Goal: Find specific page/section: Find specific page/section

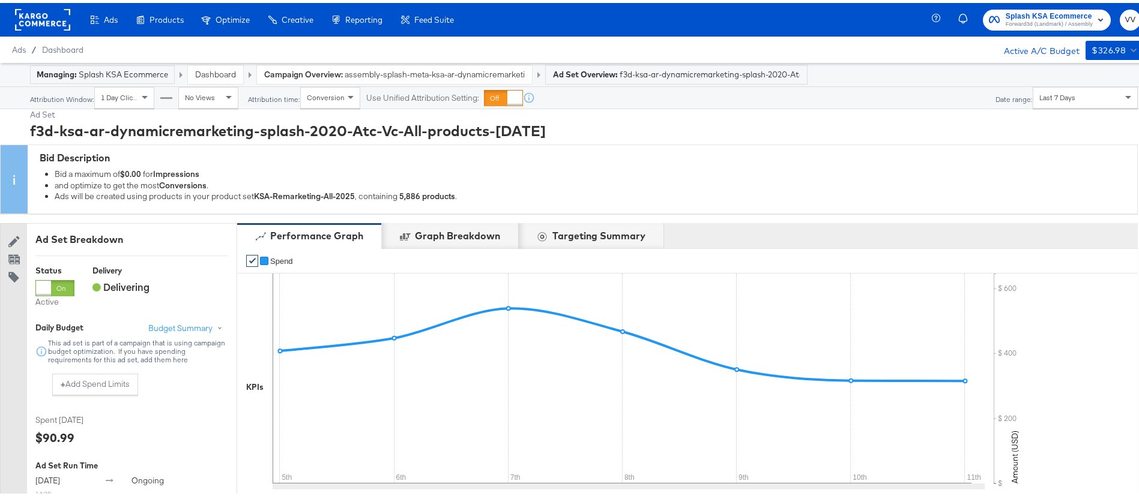
click at [1049, 11] on span "Splash KSA Ecommerce" at bounding box center [1049, 13] width 87 height 13
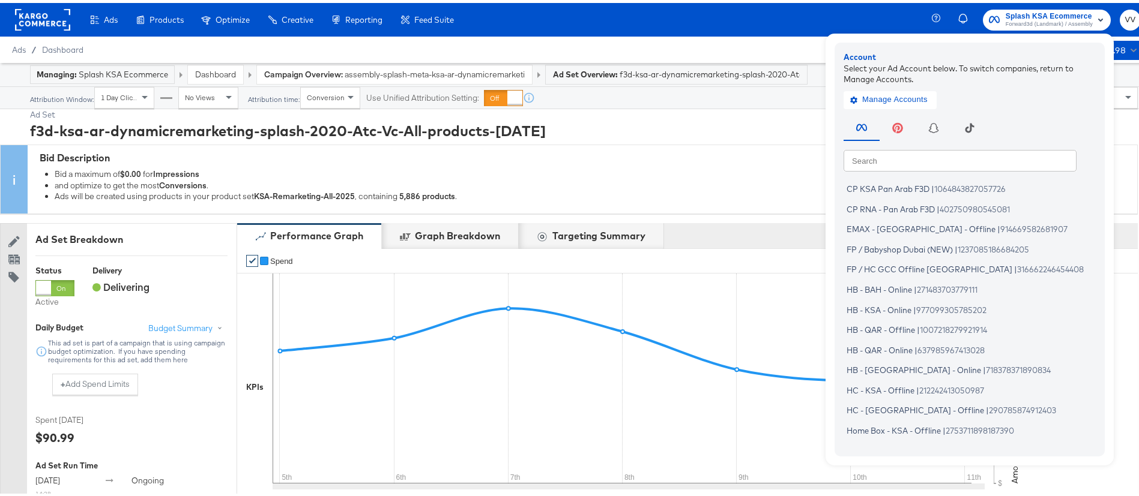
click at [960, 155] on input "text" at bounding box center [959, 157] width 233 height 22
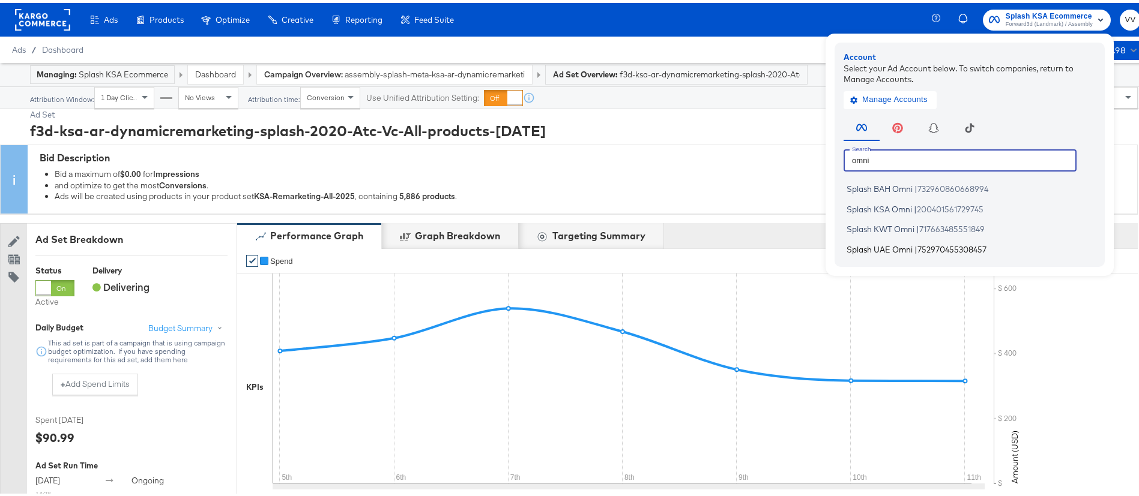
type input "omni"
click at [914, 244] on span "|" at bounding box center [915, 246] width 3 height 10
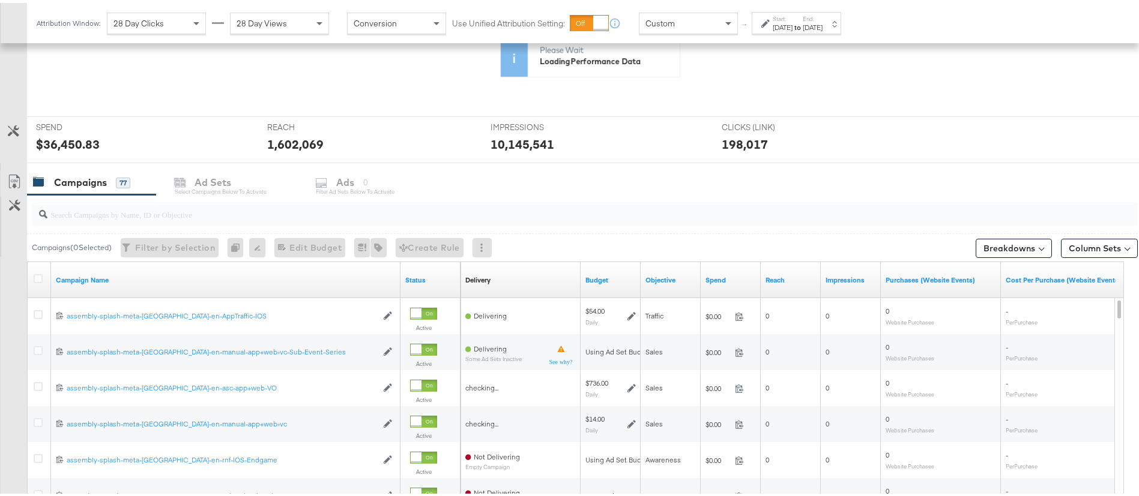
scroll to position [285, 0]
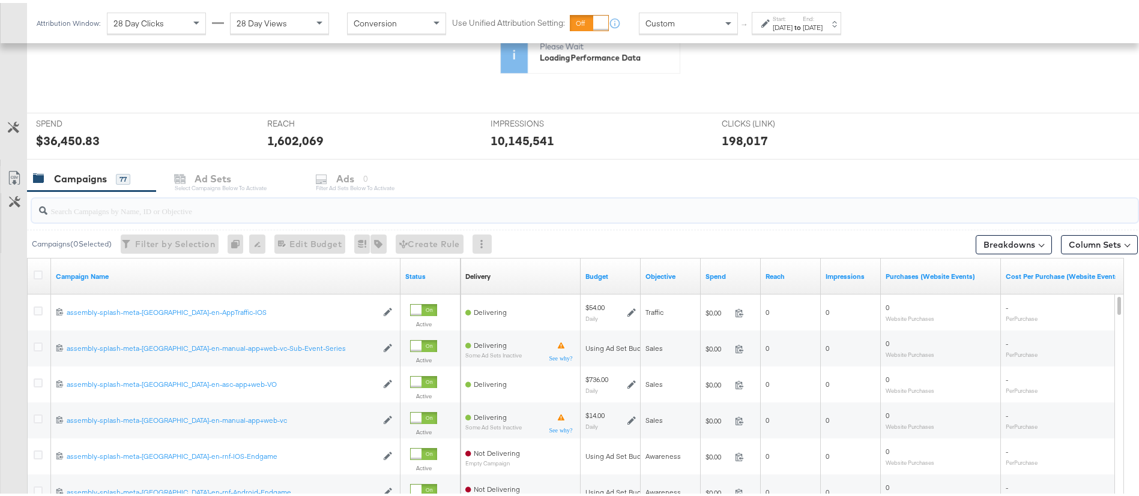
click at [143, 209] on input "search" at bounding box center [541, 202] width 989 height 23
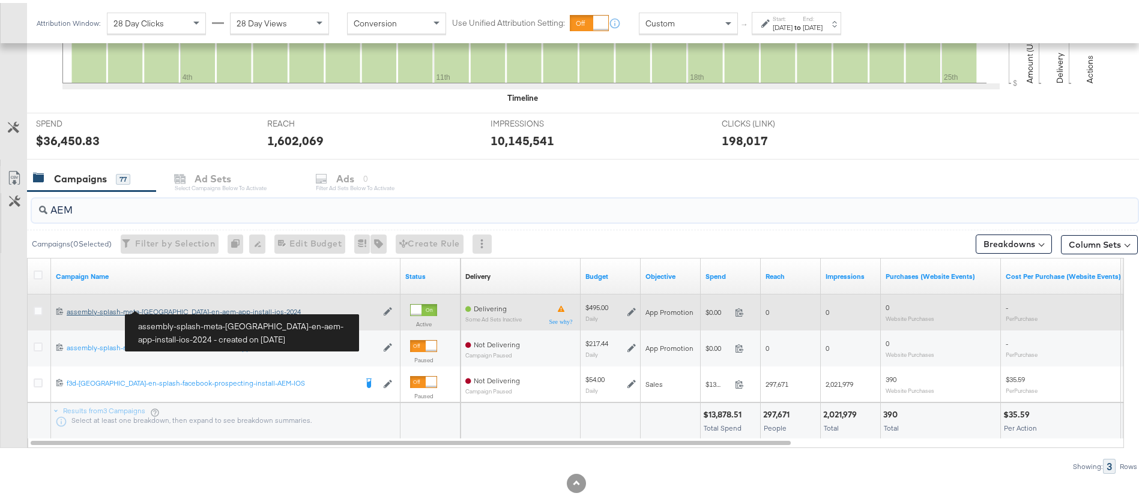
type input "AEM"
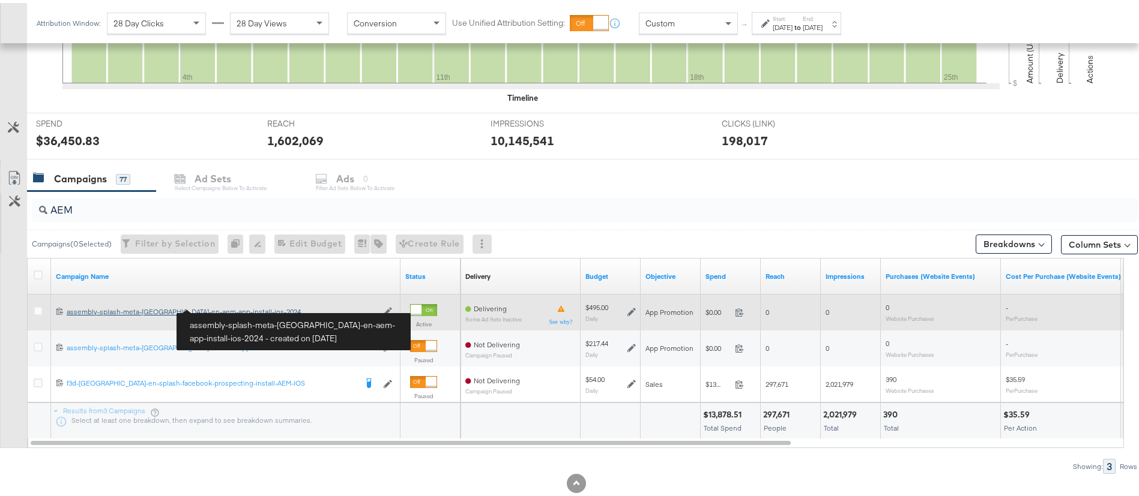
click at [170, 306] on div "assembly-splash-meta-uae-en-aem-app-install-ios-2024 assembly-splash-meta-uae-e…" at bounding box center [222, 309] width 310 height 10
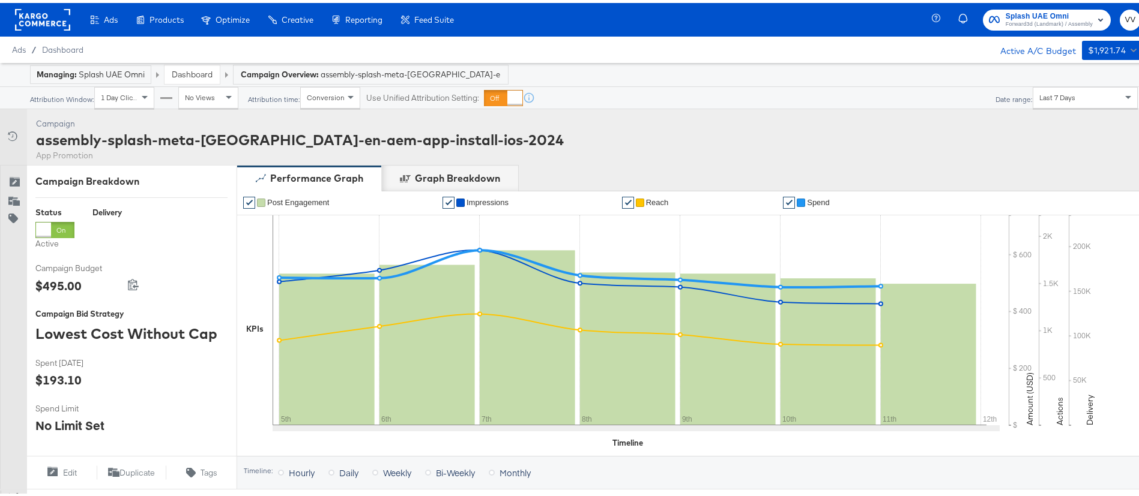
scroll to position [483, 0]
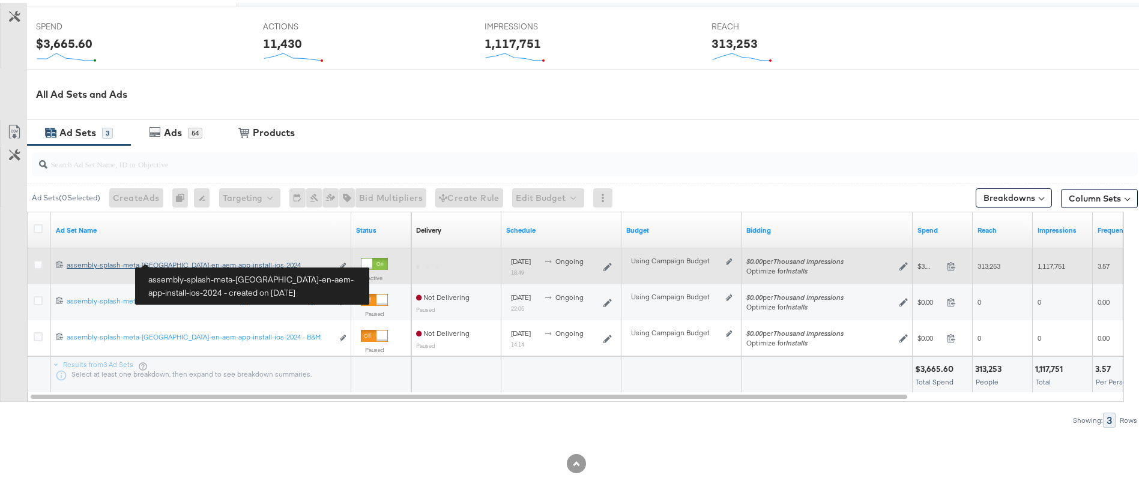
click at [180, 259] on div "assembly-splash-meta-uae-en-aem-app-install-ios-2024 assembly-splash-meta-uae-e…" at bounding box center [200, 263] width 266 height 10
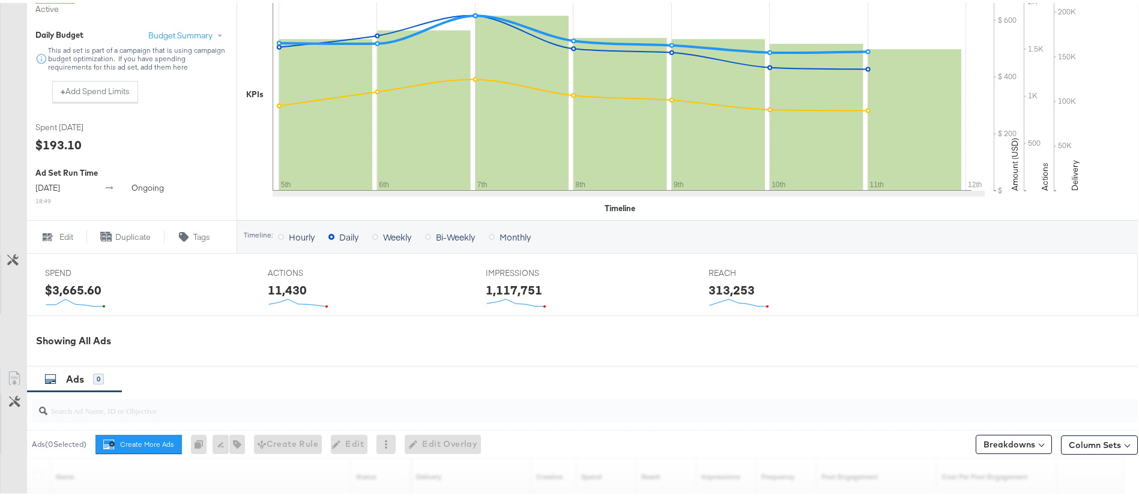
scroll to position [505, 0]
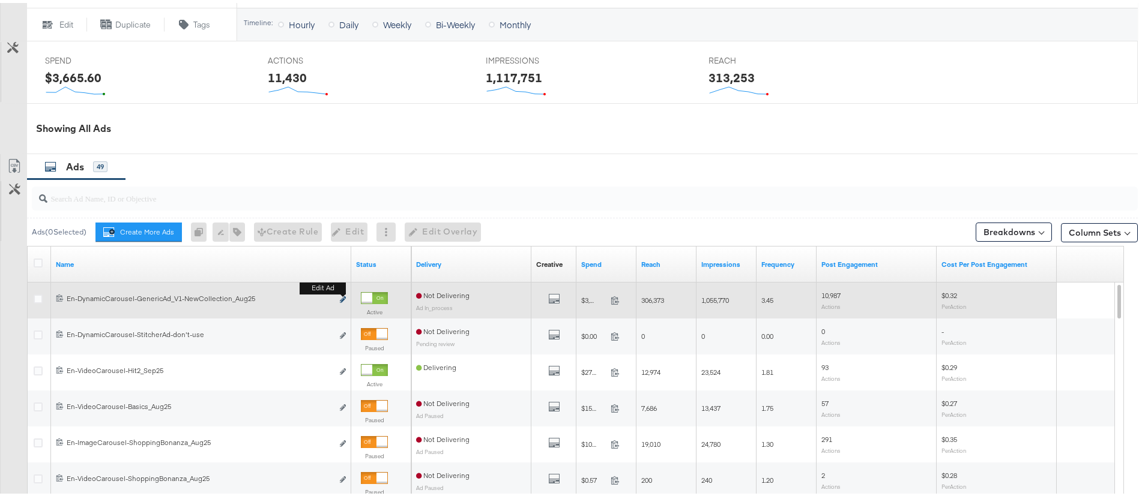
click at [340, 295] on icon "link" at bounding box center [343, 297] width 6 height 7
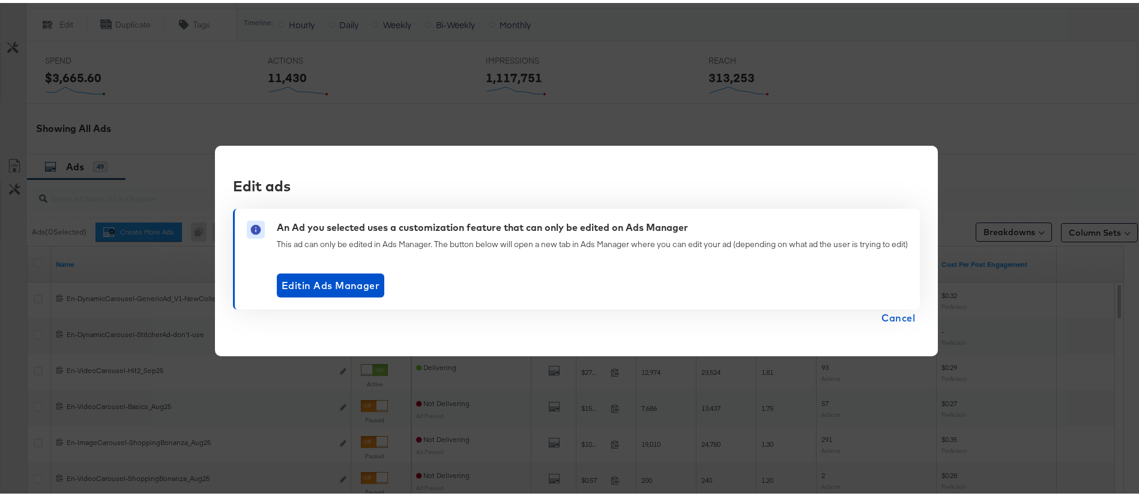
click at [896, 319] on span "Cancel" at bounding box center [898, 315] width 34 height 17
